Goal: Information Seeking & Learning: Understand process/instructions

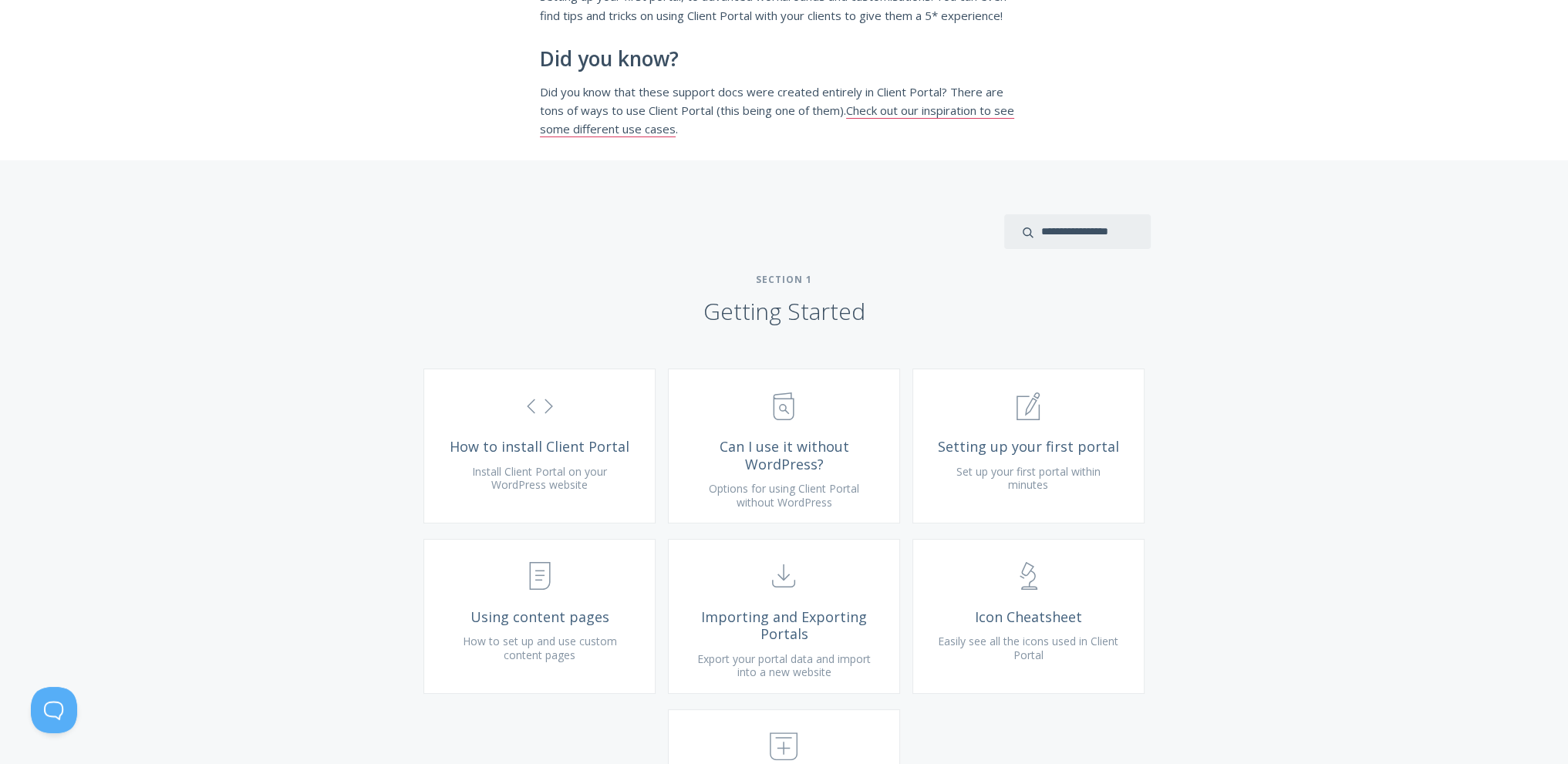
scroll to position [308, 0]
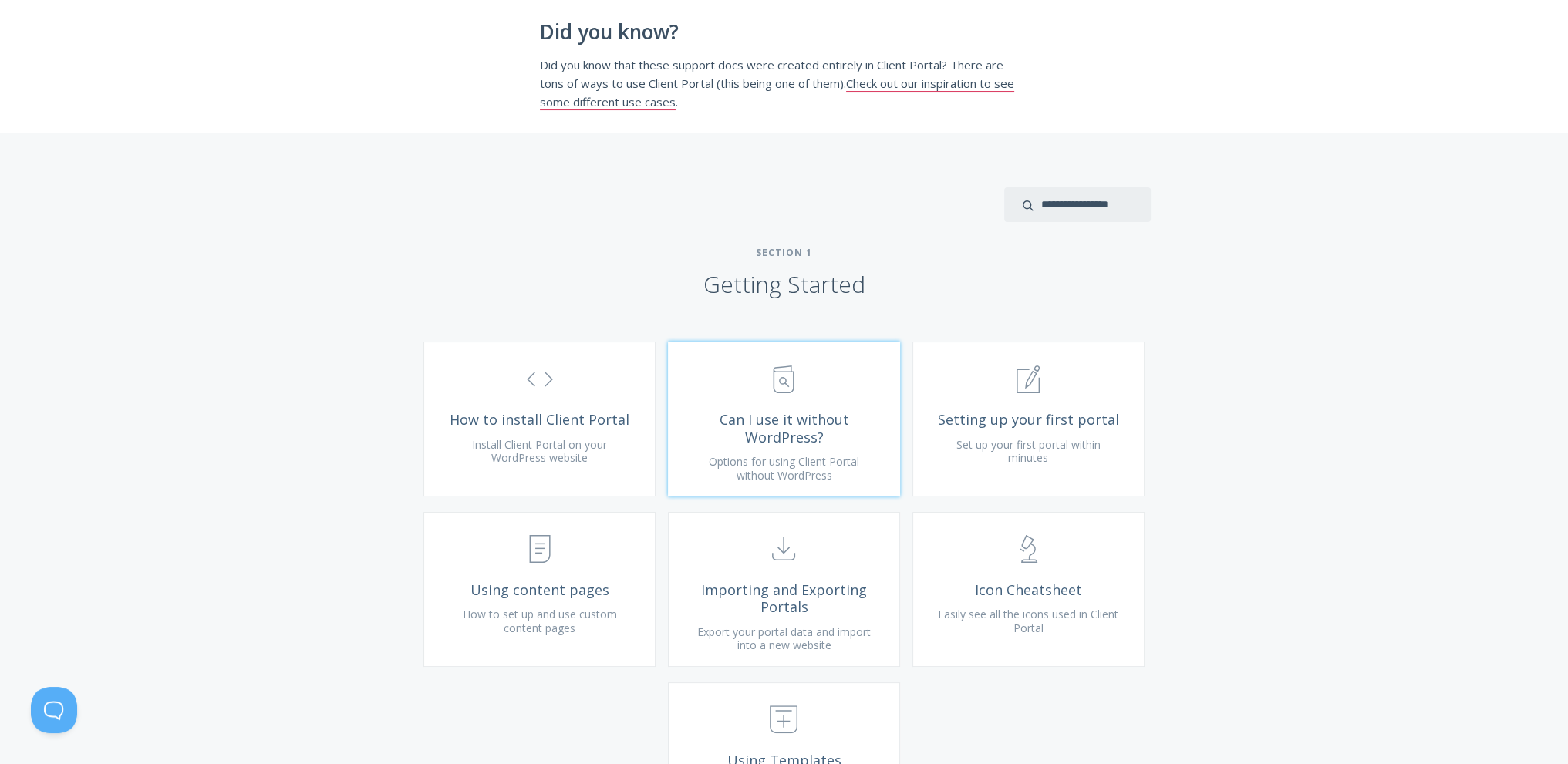
click at [753, 424] on link ".st0{fill:none;stroke:#000000;stroke-width:2;stroke-miterlimit:10;} Untitled-13…" at bounding box center [784, 419] width 232 height 155
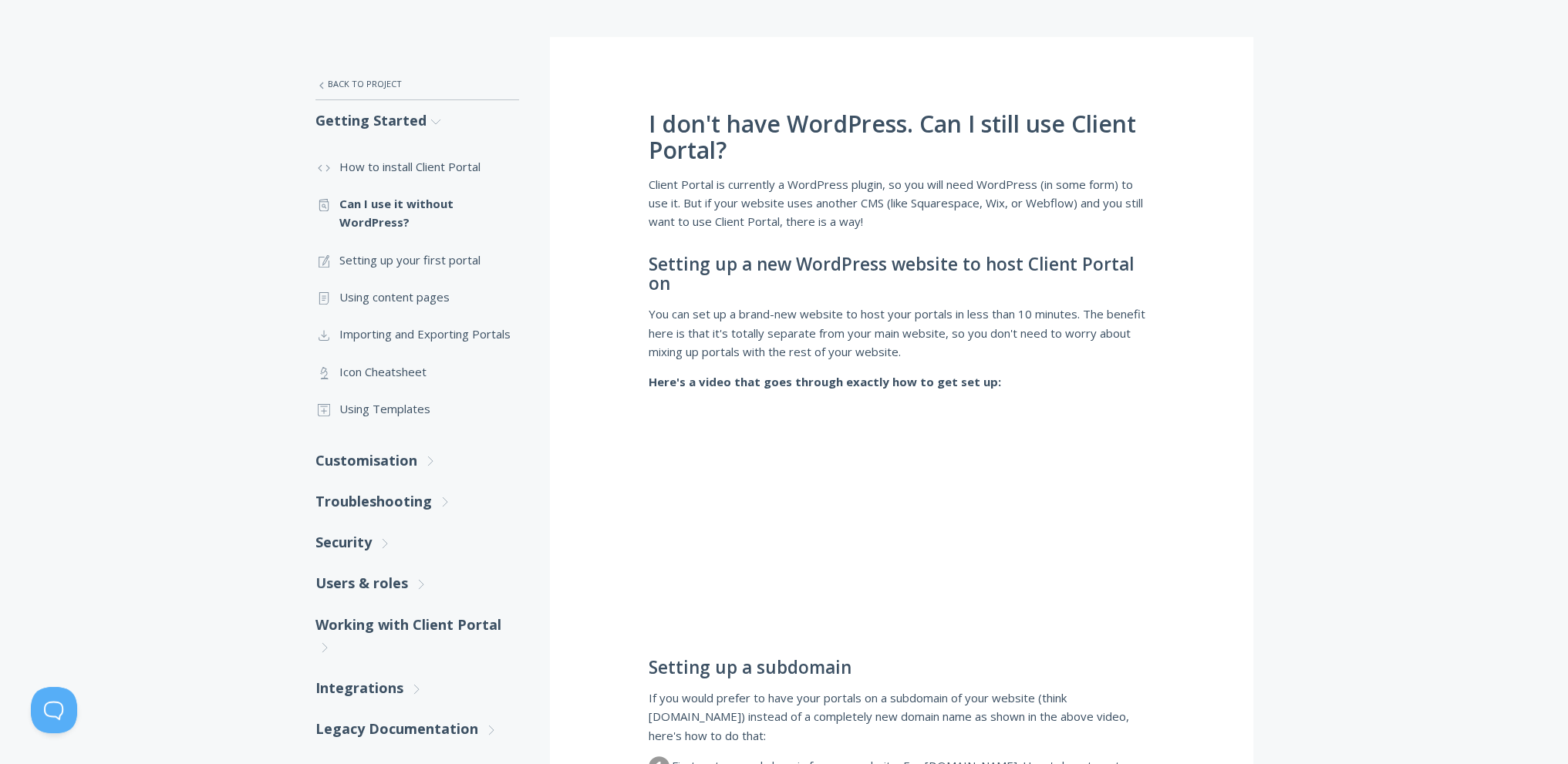
scroll to position [165, 0]
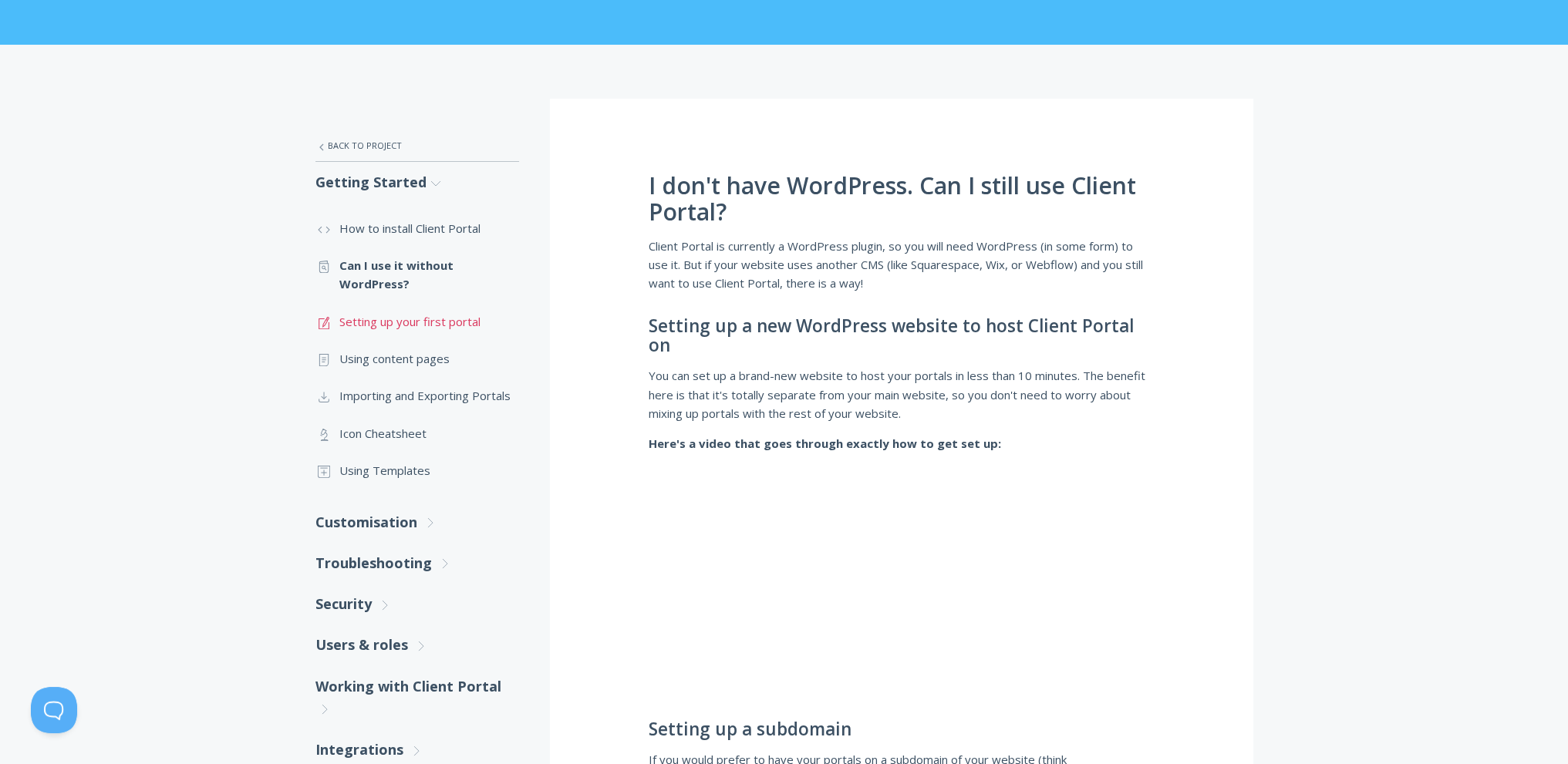
click at [424, 327] on link ".st0{fill:none;stroke:#000000;stroke-width:2;stroke-miterlimit:10;} 1. General …" at bounding box center [417, 321] width 203 height 37
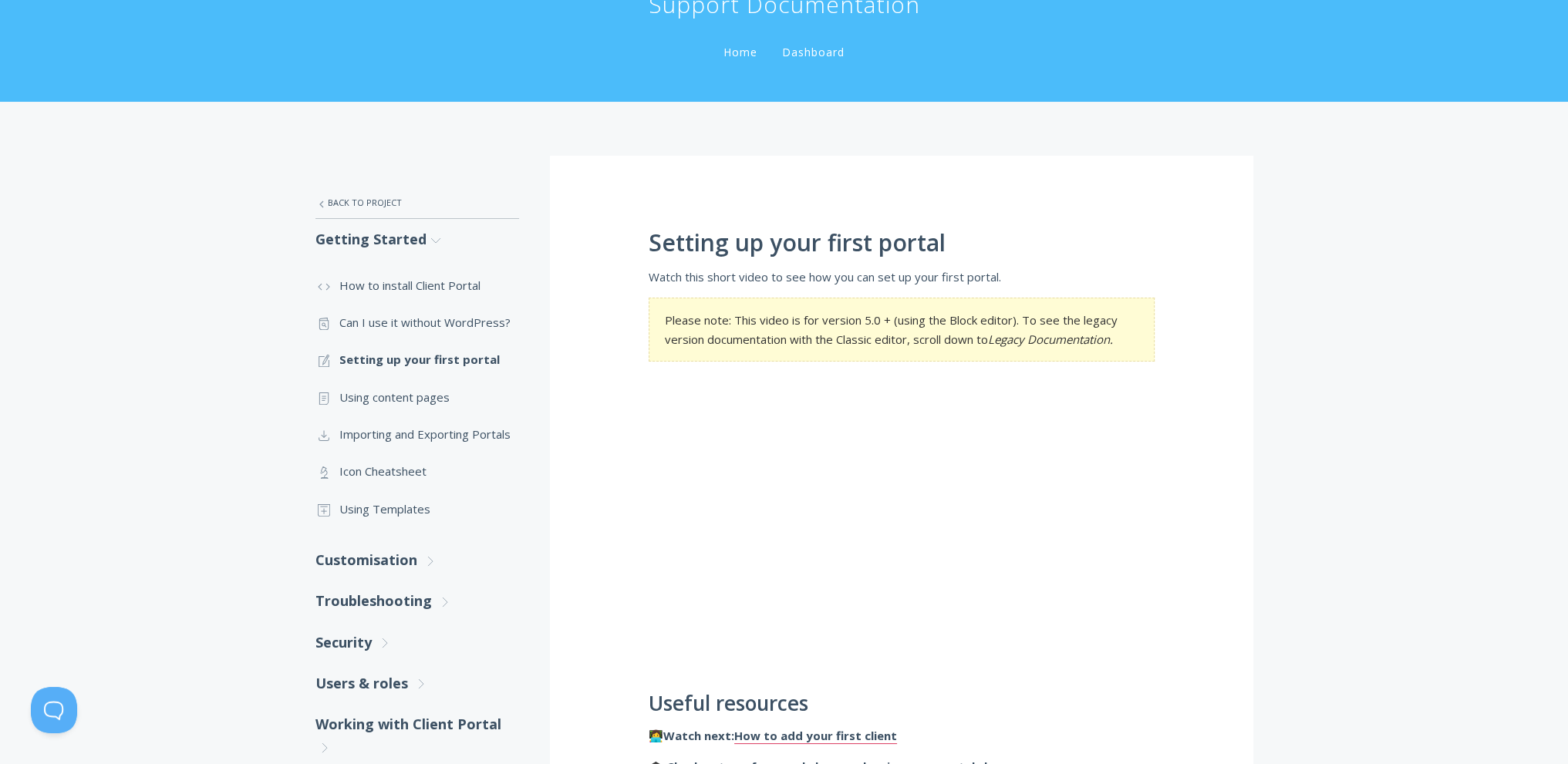
scroll to position [308, 0]
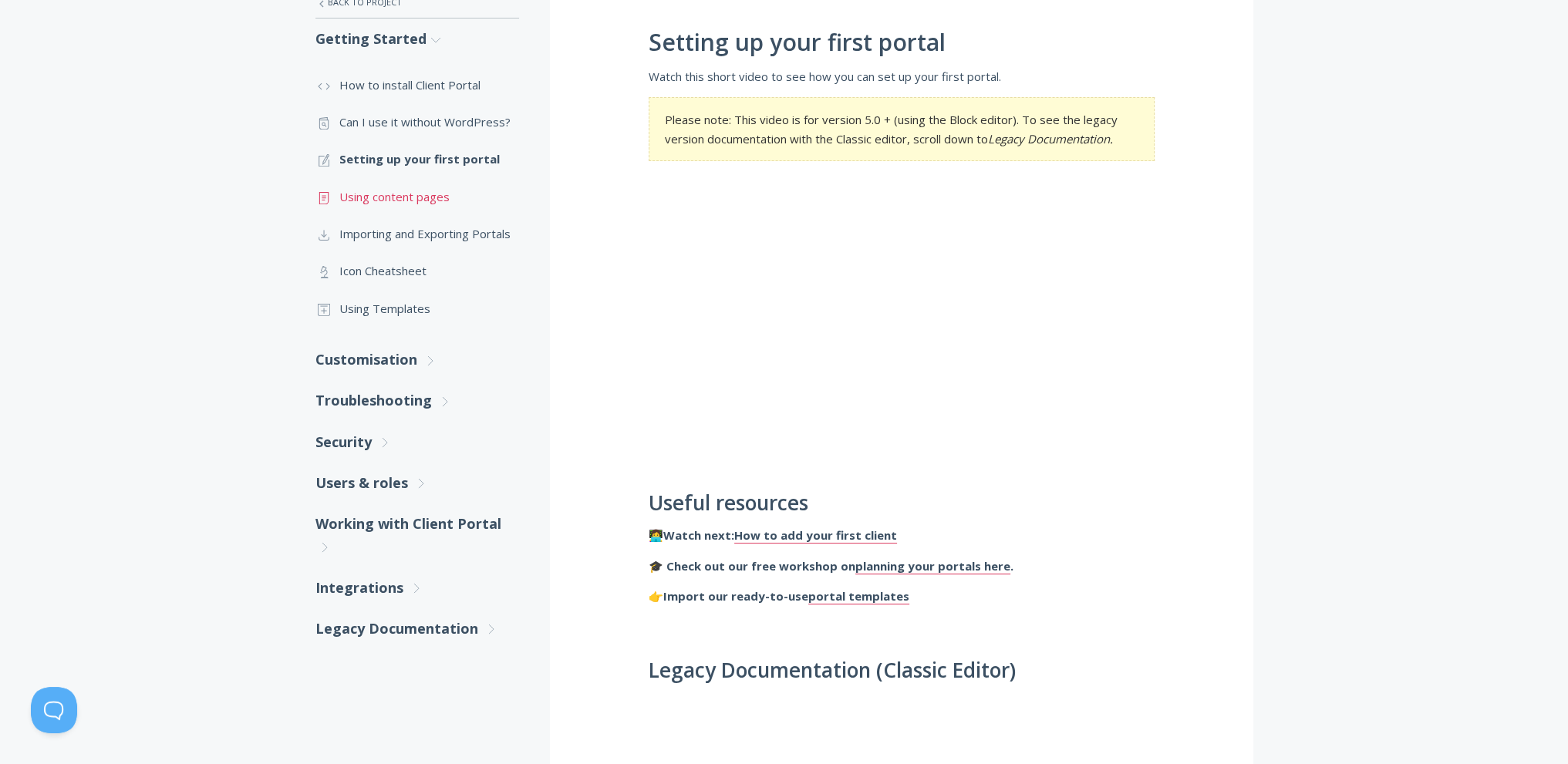
click at [407, 193] on link ".st0{fill:none;stroke:#000000;stroke-width:2;stroke-miterlimit:10;} Untitled-15…" at bounding box center [417, 196] width 203 height 37
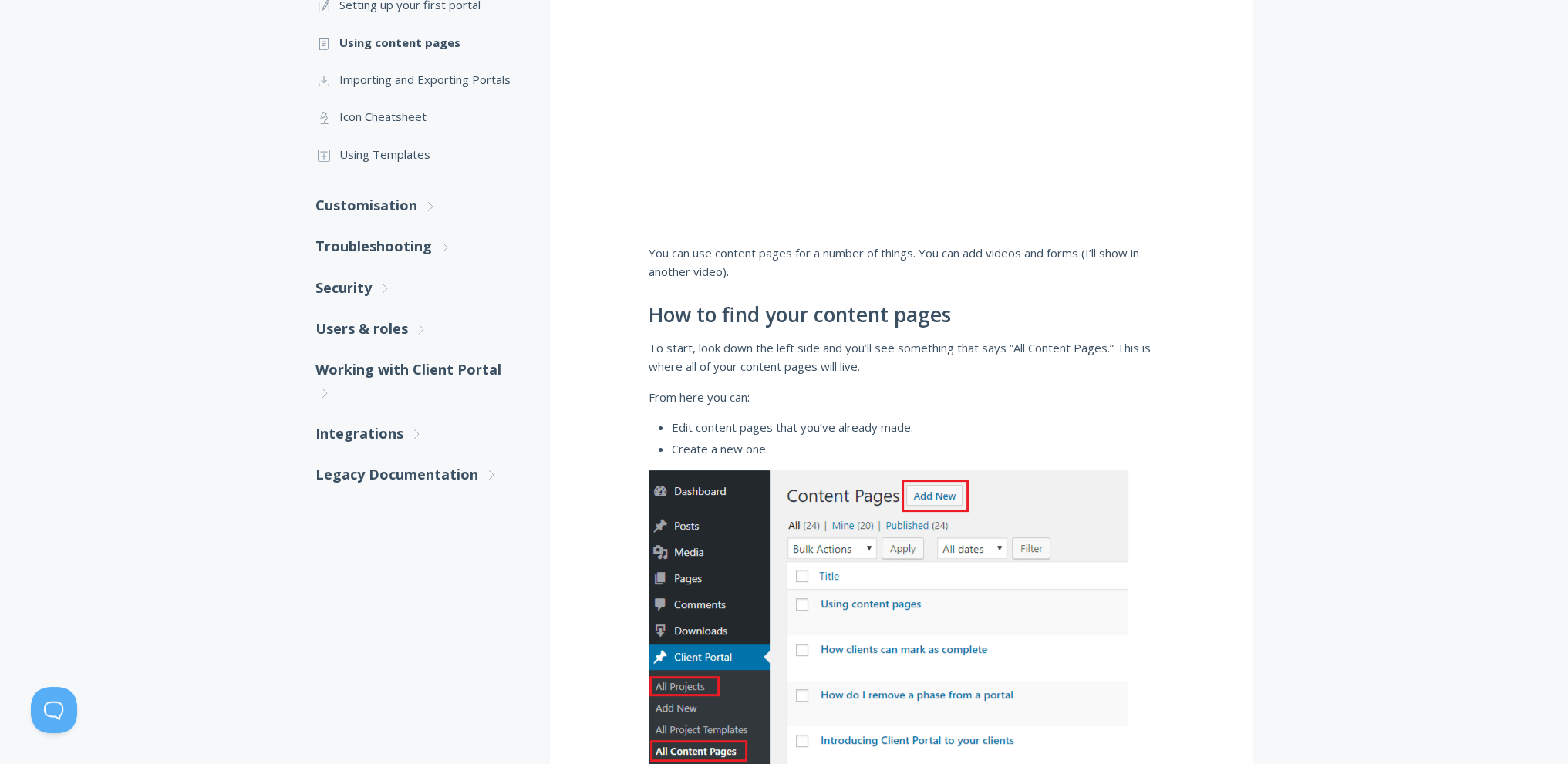
scroll to position [539, 0]
